Goal: Task Accomplishment & Management: Use online tool/utility

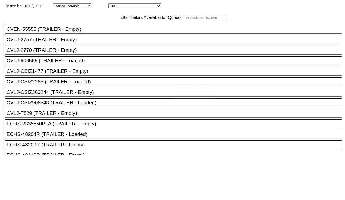
click at [181, 21] on input "text" at bounding box center [204, 18] width 47 height 6
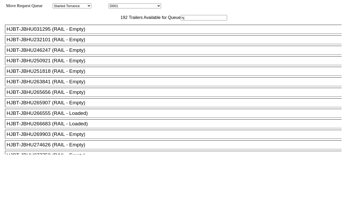
type input "hj"
click at [97, 106] on div "HJBT-JBHU265907 (RAIL - Empty)" at bounding box center [176, 103] width 338 height 6
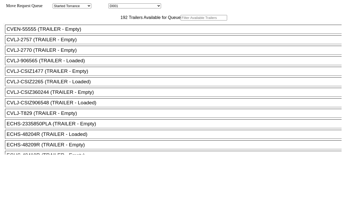
drag, startPoint x: 104, startPoint y: 28, endPoint x: 102, endPoint y: 29, distance: 2.8
click at [181, 21] on input "text" at bounding box center [204, 18] width 47 height 6
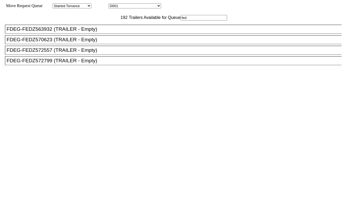
type input "fed"
click at [91, 65] on li "FDEG-FEDZ572799 (TRAILER - Empty)" at bounding box center [175, 60] width 341 height 9
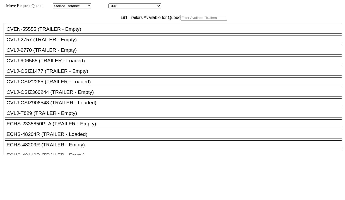
click at [181, 21] on input "text" at bounding box center [204, 18] width 47 height 6
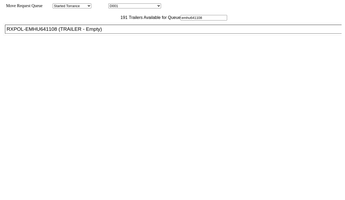
type input "emhu641108"
click at [88, 32] on div "RXPOL-EMHU641108 (TRAILER - Empty)" at bounding box center [176, 29] width 338 height 6
